Goal: Communication & Community: Ask a question

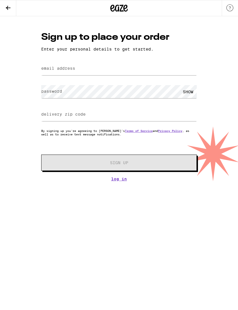
click at [41, 69] on label "email address" at bounding box center [58, 68] width 34 height 5
type input "[EMAIL_ADDRESS][DOMAIN_NAME]"
click at [44, 92] on label "password" at bounding box center [51, 91] width 21 height 5
click at [46, 115] on label "delivery zip code" at bounding box center [63, 114] width 44 height 5
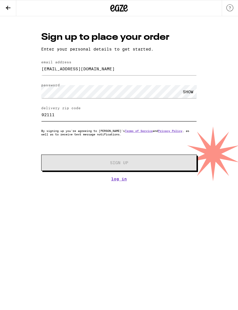
type input "92111"
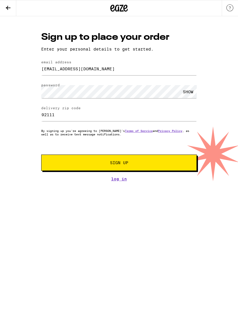
click at [50, 160] on button "Sign Up" at bounding box center [119, 163] width 156 height 16
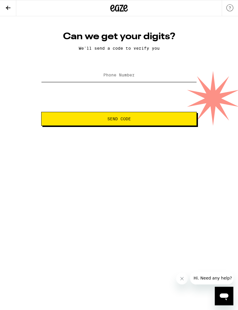
click at [185, 78] on input "Phone Number" at bounding box center [119, 75] width 156 height 13
type input "(619) 490-0406"
click at [173, 108] on form "Phone Number (619) 490-0406 Send Code" at bounding box center [119, 96] width 156 height 59
click at [187, 119] on span "Send Code" at bounding box center [119, 119] width 146 height 4
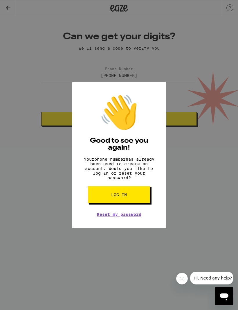
click at [100, 200] on button "Log in" at bounding box center [119, 194] width 63 height 17
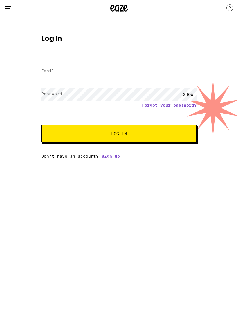
click at [47, 76] on input "Email" at bounding box center [119, 71] width 156 height 13
type input "[EMAIL_ADDRESS][DOMAIN_NAME]"
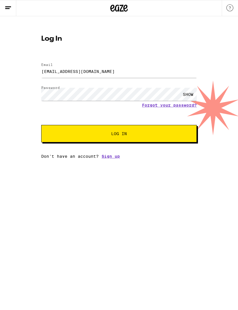
click at [119, 135] on button "Log In" at bounding box center [119, 133] width 156 height 17
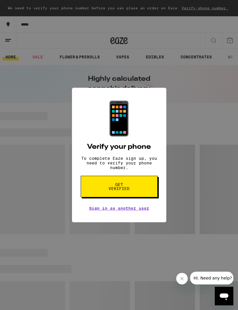
click at [102, 189] on button "Get verified" at bounding box center [119, 187] width 77 height 22
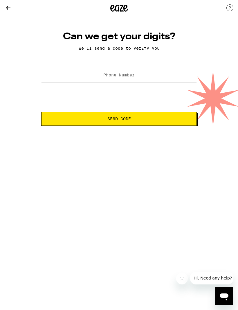
click at [45, 72] on input "Phone Number" at bounding box center [119, 75] width 156 height 13
click at [121, 77] on input "(519) 480-0406" at bounding box center [119, 75] width 156 height 13
click at [101, 117] on button "Send Code" at bounding box center [119, 119] width 156 height 14
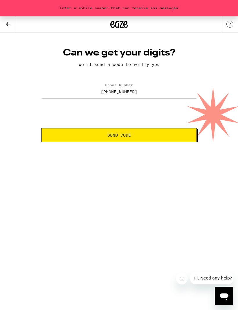
click at [97, 135] on span "Send Code" at bounding box center [119, 135] width 146 height 4
click at [104, 77] on div "Can we get your digits? We'll send a code to verify you Phone Number (519) 490-…" at bounding box center [118, 94] width 167 height 95
click at [119, 90] on input "(519) 490-0406" at bounding box center [119, 91] width 156 height 13
click at [106, 91] on input "(519) 490-0406" at bounding box center [119, 91] width 156 height 13
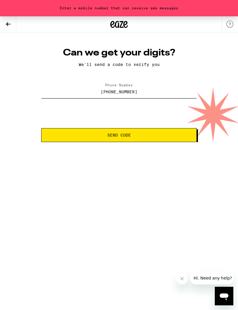
click at [109, 89] on input "(519) 490-0406" at bounding box center [119, 91] width 156 height 13
click at [107, 87] on label "Phone Number" at bounding box center [119, 85] width 28 height 4
click at [108, 97] on input "(519) 490-0406" at bounding box center [119, 91] width 156 height 13
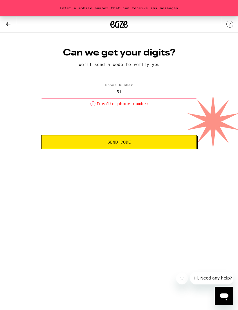
type input "5"
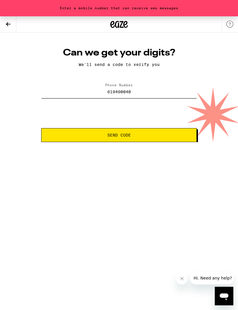
type input "(619) 490-0406"
click at [94, 135] on span "Send Code" at bounding box center [119, 135] width 146 height 4
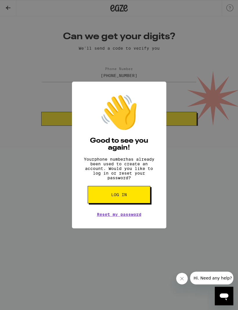
click at [103, 194] on button "Log in" at bounding box center [119, 194] width 63 height 17
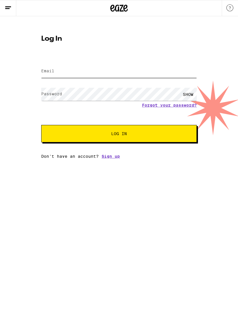
click at [50, 65] on input "Email" at bounding box center [119, 71] width 156 height 13
type input "[EMAIL_ADDRESS][DOMAIN_NAME]"
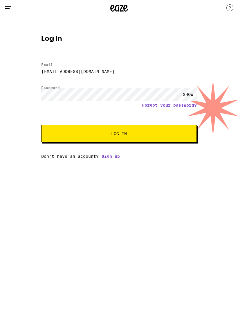
click at [52, 134] on button "Log In" at bounding box center [119, 133] width 156 height 17
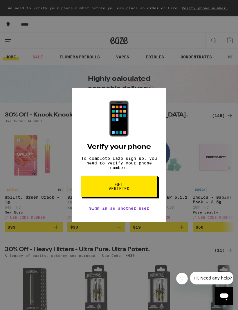
click at [23, 78] on div "📱 Verify your phone To complete Eaze sign up, you need to verify your phone num…" at bounding box center [119, 155] width 238 height 310
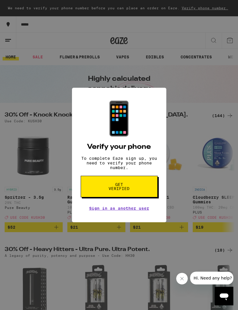
click at [88, 208] on div "📱 Verify your phone To complete Eaze sign up, you need to verify your phone num…" at bounding box center [119, 155] width 94 height 135
click at [88, 214] on div "📱 Verify your phone To complete Eaze sign up, you need to verify your phone num…" at bounding box center [119, 155] width 94 height 135
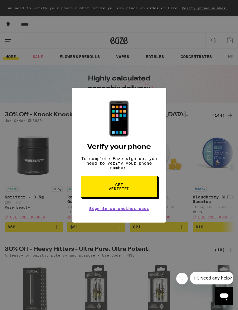
click at [145, 187] on button "Get verified" at bounding box center [119, 187] width 77 height 22
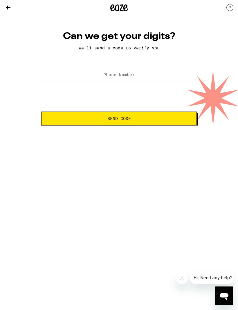
click at [9, 7] on icon at bounding box center [8, 8] width 5 height 4
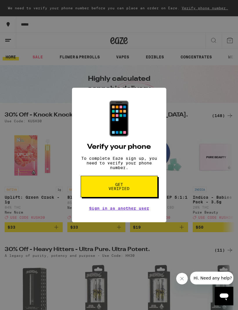
click at [149, 211] on link "Sign in as another user" at bounding box center [119, 208] width 60 height 5
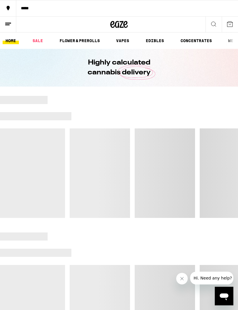
click at [184, 276] on button "Close message from company" at bounding box center [182, 279] width 12 height 12
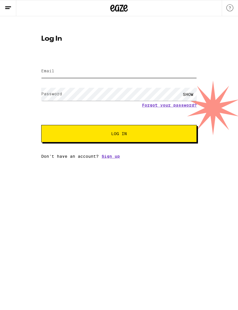
type input "[EMAIL_ADDRESS][DOMAIN_NAME]"
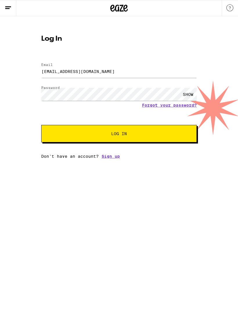
click at [193, 133] on button "Log In" at bounding box center [119, 133] width 156 height 17
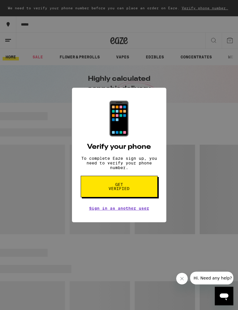
click at [151, 187] on button "Get verified" at bounding box center [119, 187] width 77 height 22
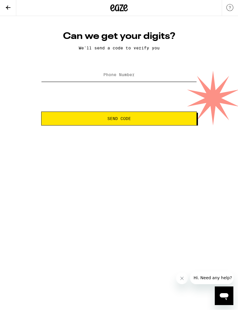
click at [146, 71] on input "Phone Number" at bounding box center [119, 75] width 156 height 13
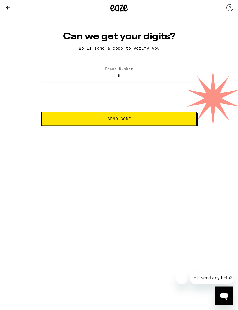
type input "61"
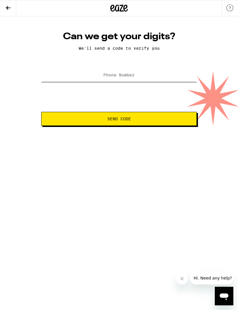
click at [63, 79] on input "Phone Number" at bounding box center [119, 75] width 156 height 13
type input "[PHONE_NUMBER]"
click at [62, 124] on button "Send Code" at bounding box center [119, 119] width 156 height 14
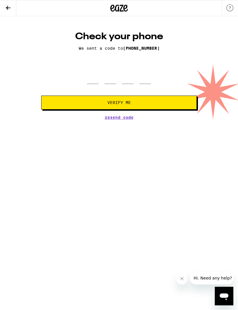
click at [79, 84] on div at bounding box center [119, 75] width 156 height 17
click at [98, 82] on input "tel" at bounding box center [93, 75] width 12 height 17
type input "2"
type input "5"
type input "6"
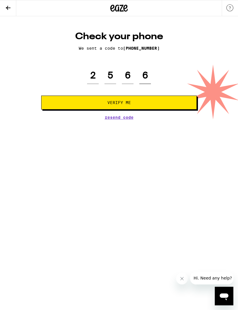
type input "6"
click at [67, 103] on button "Verify Me" at bounding box center [119, 103] width 156 height 14
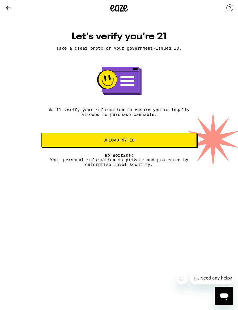
click at [175, 146] on button "Upload my ID" at bounding box center [119, 140] width 156 height 14
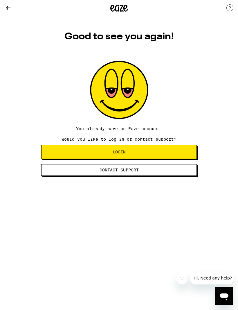
click at [182, 151] on button "Login" at bounding box center [119, 152] width 156 height 14
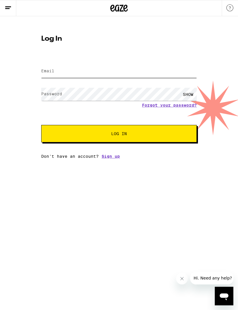
click at [153, 74] on input "Email" at bounding box center [119, 71] width 156 height 13
type input "[EMAIL_ADDRESS][DOMAIN_NAME]"
click at [119, 135] on button "Log In" at bounding box center [119, 133] width 156 height 17
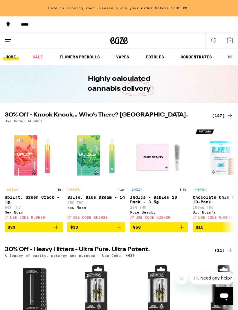
click at [7, 39] on line at bounding box center [8, 39] width 6 height 0
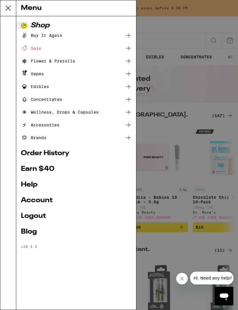
click at [4, 8] on icon at bounding box center [8, 8] width 12 height 12
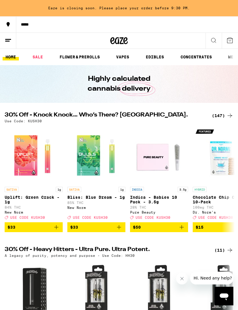
click at [227, 298] on icon "Open messaging window" at bounding box center [224, 296] width 9 height 7
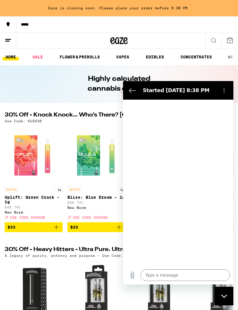
type textarea "x"
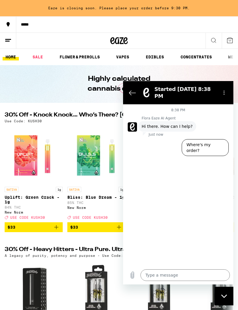
click at [188, 277] on textarea at bounding box center [185, 275] width 89 height 12
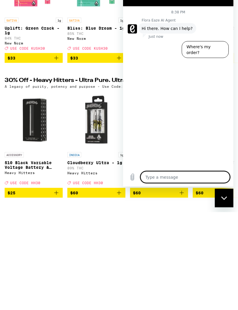
type textarea "ou"
type textarea "x"
type textarea "our"
type textarea "x"
type textarea "our delivery"
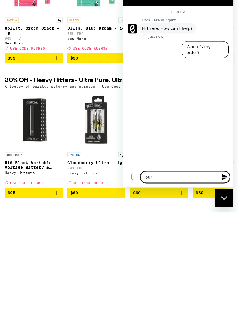
type textarea "x"
type textarea "our deliveries"
type textarea "x"
type textarea "our deliveries available"
type textarea "x"
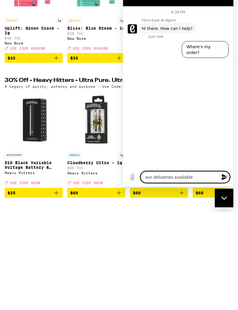
type textarea "Our deliveries available"
type textarea "x"
type textarea "Our deliveries available"
type textarea "x"
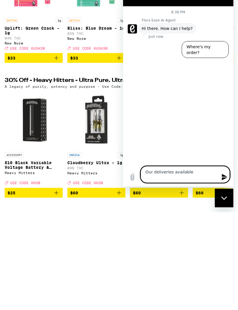
type textarea "Our deliveries available"
click at [221, 173] on button "Send message" at bounding box center [224, 177] width 12 height 12
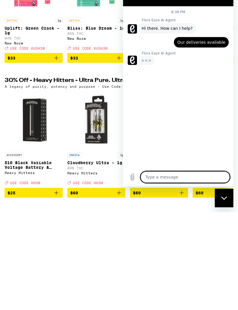
type textarea "x"
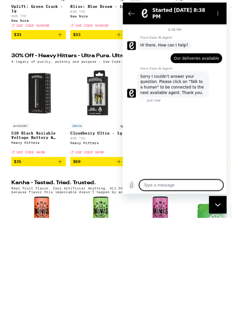
click at [226, 10] on button "Options menu" at bounding box center [224, 14] width 12 height 12
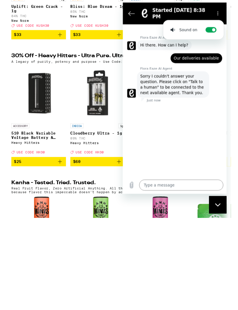
scroll to position [191, 0]
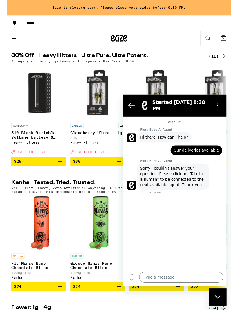
click at [131, 189] on figure at bounding box center [132, 190] width 9 height 9
click at [194, 187] on span "Sorry I couldn't answer your question. Please click on "Talk to a human" to be …" at bounding box center [176, 181] width 70 height 23
click at [135, 107] on icon "Back to the conversation list" at bounding box center [132, 106] width 7 height 7
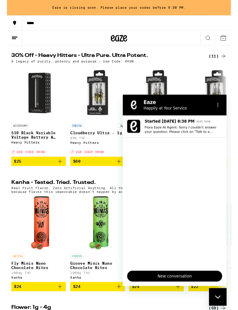
click at [198, 286] on span "New conversation" at bounding box center [177, 287] width 91 height 7
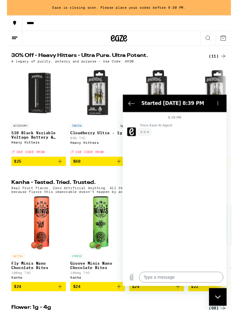
type textarea "x"
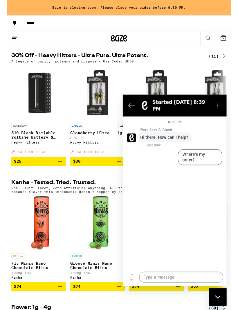
click at [196, 284] on textarea at bounding box center [184, 289] width 89 height 12
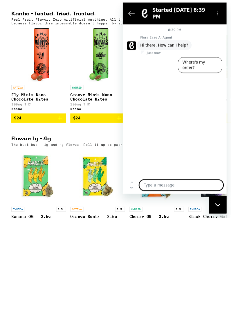
click at [204, 196] on textarea at bounding box center [184, 197] width 89 height 12
type textarea "ho"
type textarea "x"
type textarea "how"
type textarea "x"
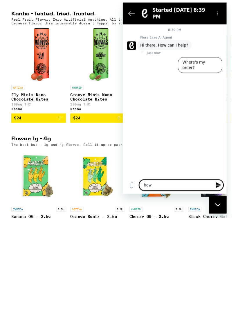
type textarea "how can I talk"
type textarea "x"
type textarea "how can I talk to a human"
type textarea "x"
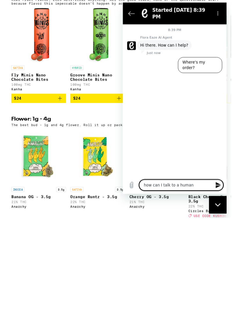
scroll to position [297, 0]
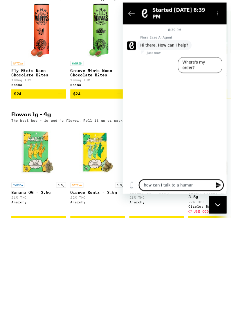
type textarea "how can I talk to a human"
click at [225, 193] on button "Send message" at bounding box center [224, 197] width 12 height 12
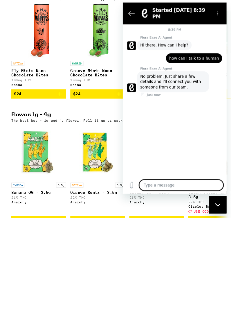
type textarea "x"
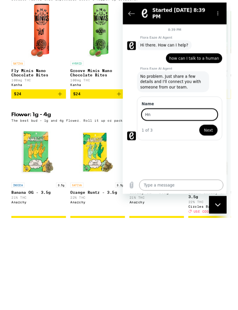
type input "H"
type input "Chantalle"
click at [214, 135] on span "Next" at bounding box center [214, 138] width 10 height 7
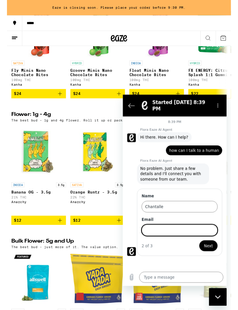
click at [194, 238] on input "Email" at bounding box center [183, 238] width 81 height 12
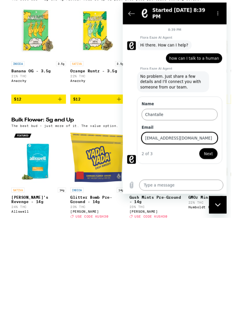
click at [215, 162] on span "Next" at bounding box center [214, 163] width 10 height 7
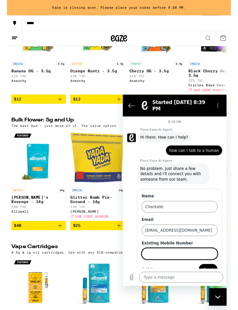
scroll to position [12, 0]
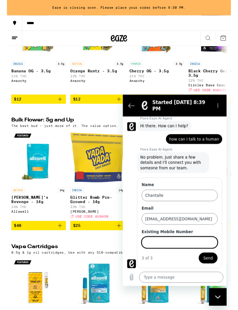
click at [178, 227] on input "[EMAIL_ADDRESS][DOMAIN_NAME]" at bounding box center [183, 227] width 81 height 12
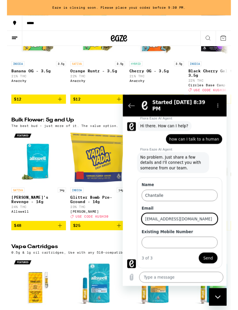
scroll to position [544, 0]
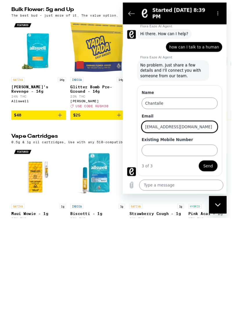
click at [178, 135] on input "[EMAIL_ADDRESS][DOMAIN_NAME]" at bounding box center [183, 134] width 81 height 12
click at [180, 133] on input "[EMAIL_ADDRESS][DOMAIN_NAME]" at bounding box center [183, 134] width 81 height 12
click at [175, 135] on input "[EMAIL_ADDRESS][DOMAIN_NAME]" at bounding box center [183, 134] width 81 height 12
type input "[EMAIL_ADDRESS][DOMAIN_NAME]"
click at [201, 154] on input "Existing Mobile Number" at bounding box center [183, 159] width 81 height 12
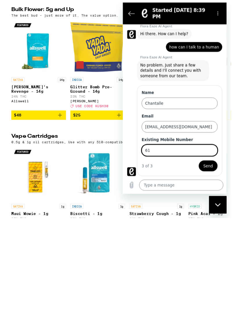
type input "6"
type input "9164511545"
click at [214, 175] on span "Send" at bounding box center [214, 176] width 10 height 7
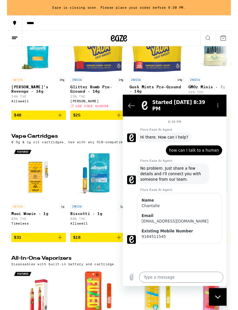
scroll to position [0, 0]
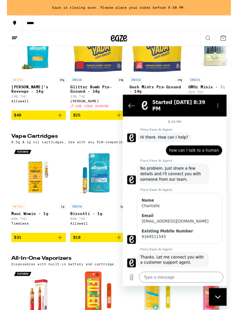
type textarea "x"
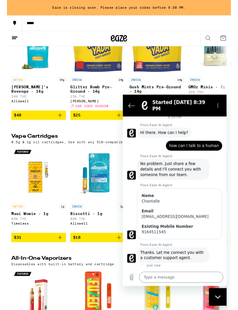
scroll to position [6, 0]
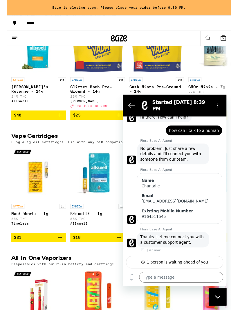
click at [196, 285] on textarea at bounding box center [184, 289] width 89 height 12
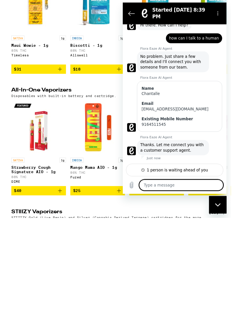
type textarea "O"
type textarea "x"
type textarea "Ok"
type textarea "x"
type textarea "Ok"
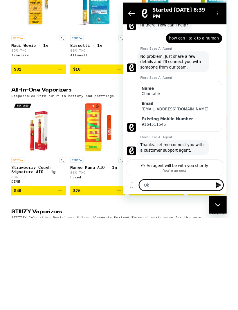
type textarea "x"
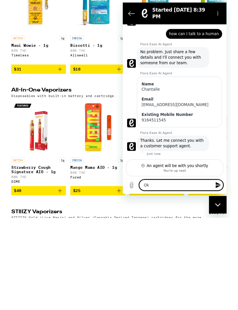
type textarea "Ok I’m"
type textarea "x"
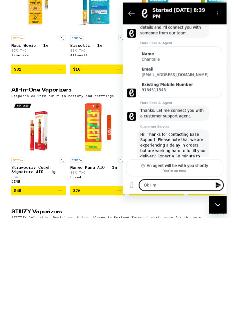
type textarea "Ok I’m just trying"
type textarea "x"
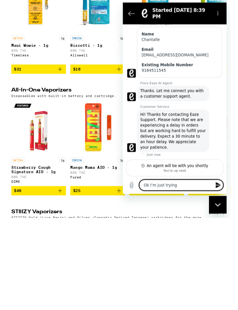
type textarea "Ok I’m just trying to find out"
type textarea "x"
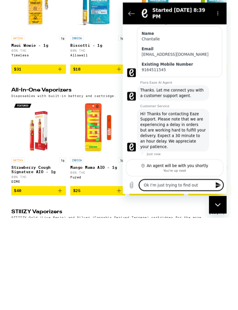
type textarea "Ok I’m just trying to find out if"
type textarea "x"
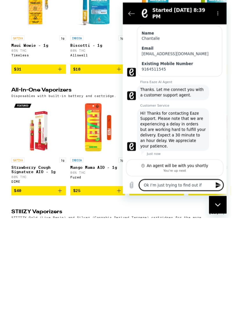
type textarea "Ok I’m just trying to find out if he’s"
type textarea "x"
type textarea "Ok I’m just trying to find out if he delivers"
type textarea "x"
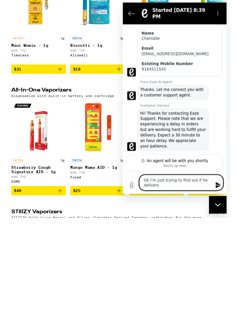
type textarea "Ok I’m just trying to find out if he delivers"
click at [219, 201] on div "Close messaging window" at bounding box center [218, 204] width 17 height 17
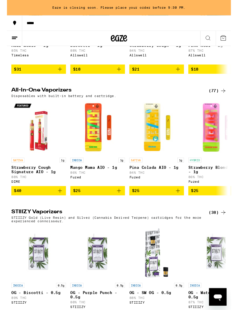
scroll to position [96, 0]
click at [220, 295] on icon "Open messaging window" at bounding box center [218, 298] width 9 height 7
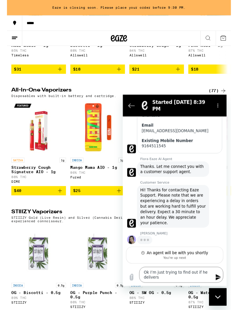
click at [219, 296] on div "Close messaging window" at bounding box center [218, 297] width 17 height 17
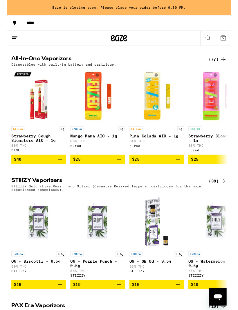
click at [215, 297] on icon "Open messaging window" at bounding box center [218, 298] width 9 height 7
type textarea "x"
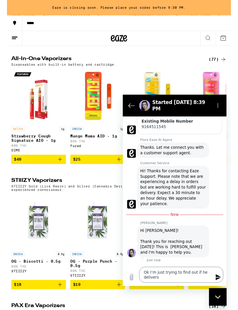
scroll to position [117, 0]
click at [226, 286] on icon "Send message" at bounding box center [224, 288] width 7 height 7
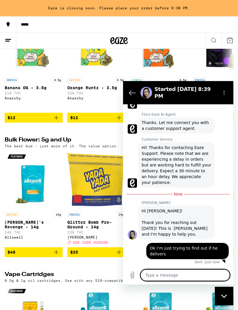
scroll to position [511, 0]
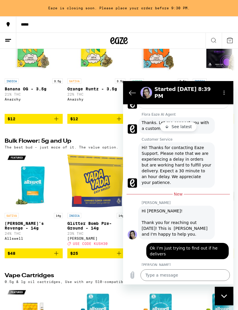
type textarea "x"
